Goal: Obtain resource: Obtain resource

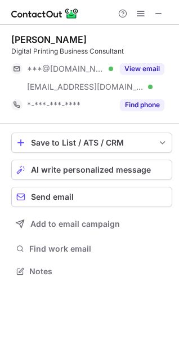
scroll to position [263, 179]
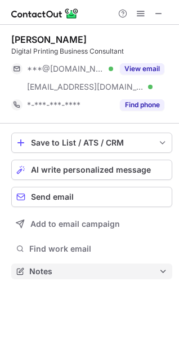
drag, startPoint x: 0, startPoint y: 0, endPoint x: 123, endPoint y: 275, distance: 301.3
click at [123, 275] on span "Notes" at bounding box center [94, 271] width 130 height 10
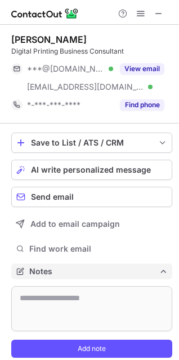
scroll to position [348, 171]
click at [123, 275] on span "Notes" at bounding box center [94, 271] width 130 height 10
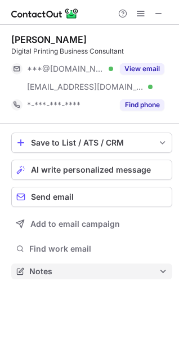
scroll to position [263, 179]
click at [123, 275] on span "Notes" at bounding box center [94, 271] width 130 height 10
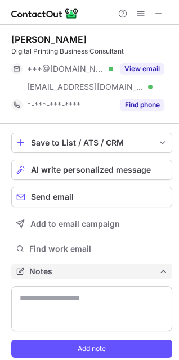
click at [123, 275] on span "Notes" at bounding box center [94, 271] width 130 height 10
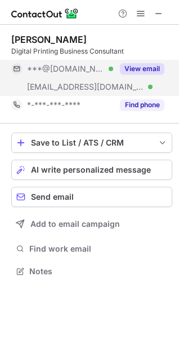
click at [153, 64] on button "View email" at bounding box center [142, 68] width 45 height 11
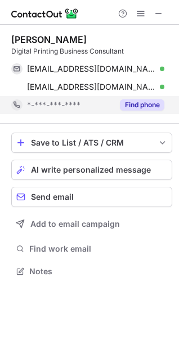
click at [151, 101] on button "Find phone" at bounding box center [142, 104] width 45 height 11
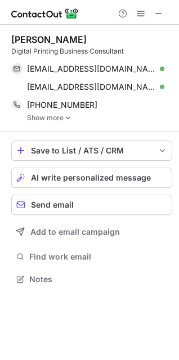
scroll to position [271, 179]
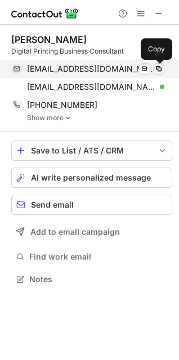
click at [156, 70] on span at bounding box center [158, 68] width 9 height 9
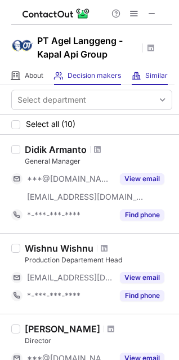
click at [152, 81] on div "Similar Similar Companies" at bounding box center [150, 76] width 36 height 19
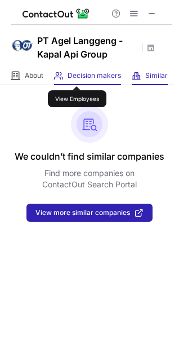
click at [77, 77] on span "Decision makers" at bounding box center [95, 75] width 54 height 9
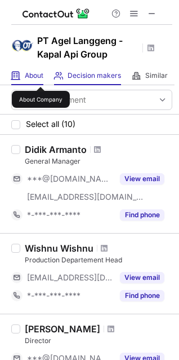
click at [41, 77] on span "About" at bounding box center [34, 75] width 19 height 9
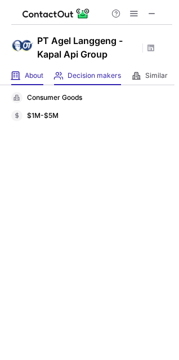
click at [76, 81] on div "Decision makers View Employees" at bounding box center [87, 76] width 67 height 19
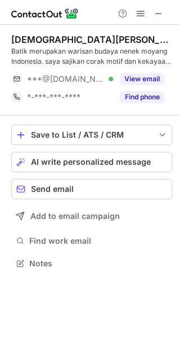
scroll to position [255, 179]
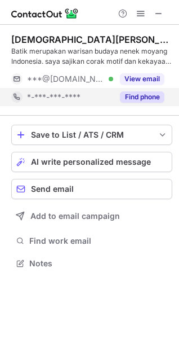
click at [131, 100] on button "Find phone" at bounding box center [142, 96] width 45 height 11
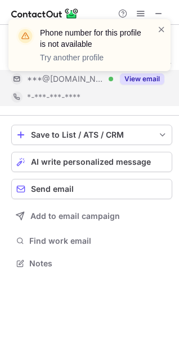
click at [142, 81] on div "Phone number for this profile is not available Try another profile" at bounding box center [89, 49] width 180 height 83
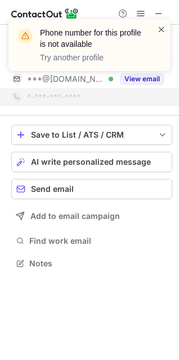
click at [164, 30] on span at bounding box center [161, 29] width 9 height 11
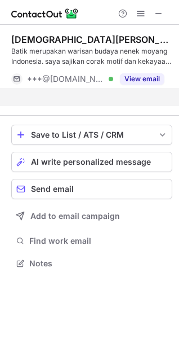
scroll to position [237, 179]
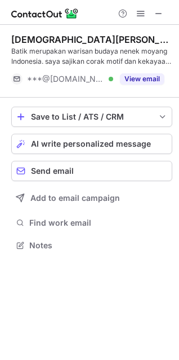
click at [149, 79] on button "View email" at bounding box center [142, 78] width 45 height 11
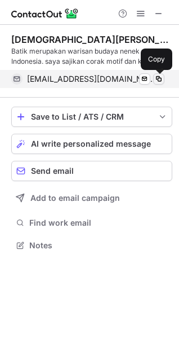
click at [161, 78] on span at bounding box center [158, 78] width 9 height 9
click at [157, 77] on span at bounding box center [158, 78] width 9 height 9
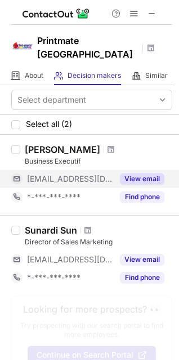
scroll to position [17, 0]
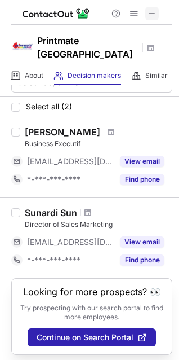
click at [152, 11] on span at bounding box center [152, 13] width 9 height 9
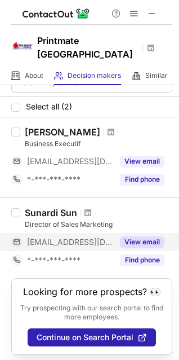
click at [135, 236] on button "View email" at bounding box center [142, 241] width 45 height 11
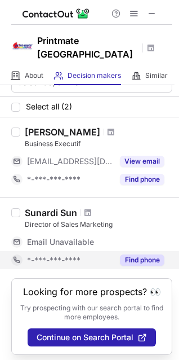
click at [151, 254] on button "Find phone" at bounding box center [142, 259] width 45 height 11
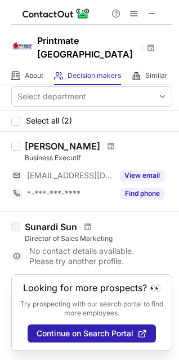
scroll to position [0, 0]
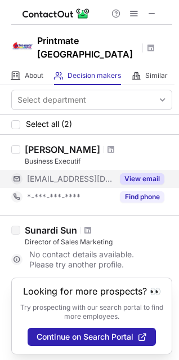
click at [152, 173] on button "View email" at bounding box center [142, 178] width 45 height 11
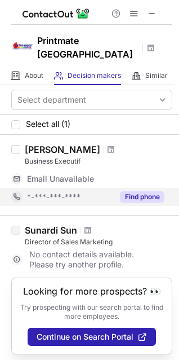
click at [151, 191] on button "Find phone" at bounding box center [142, 196] width 45 height 11
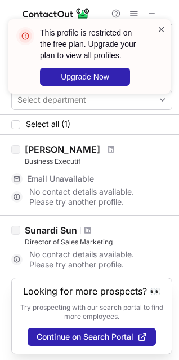
click at [162, 29] on span at bounding box center [161, 29] width 9 height 11
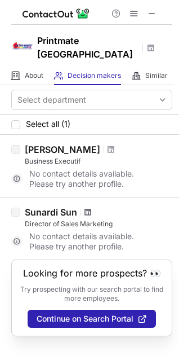
click at [89, 207] on span at bounding box center [88, 211] width 7 height 9
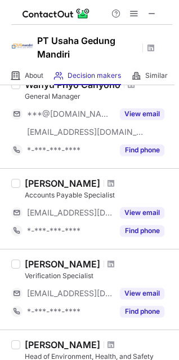
scroll to position [107, 0]
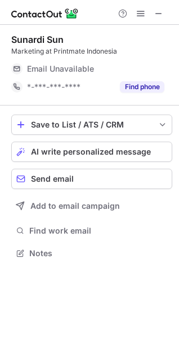
scroll to position [5, 5]
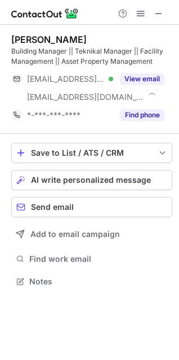
scroll to position [273, 179]
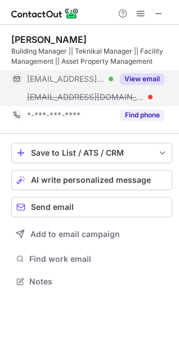
click at [151, 78] on button "View email" at bounding box center [142, 78] width 45 height 11
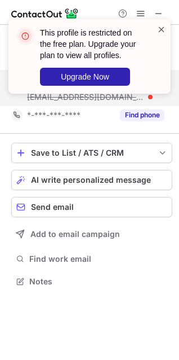
click at [160, 30] on span at bounding box center [161, 29] width 9 height 11
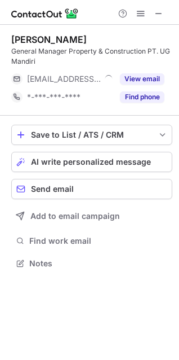
scroll to position [255, 179]
click at [52, 13] on img at bounding box center [45, 14] width 68 height 14
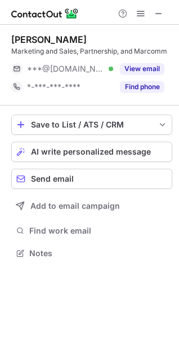
scroll to position [5, 5]
click at [162, 11] on span at bounding box center [158, 13] width 9 height 9
